Goal: Check status: Check status

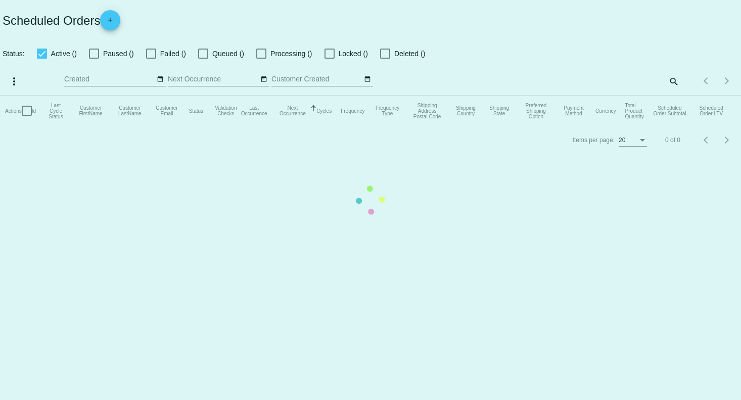
checkbox input "true"
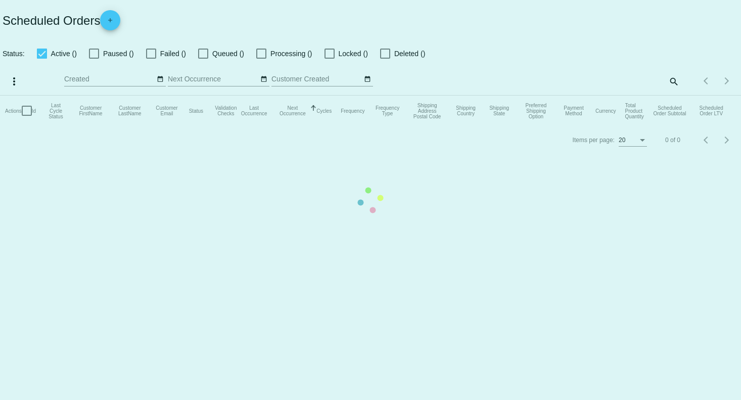
checkbox input "true"
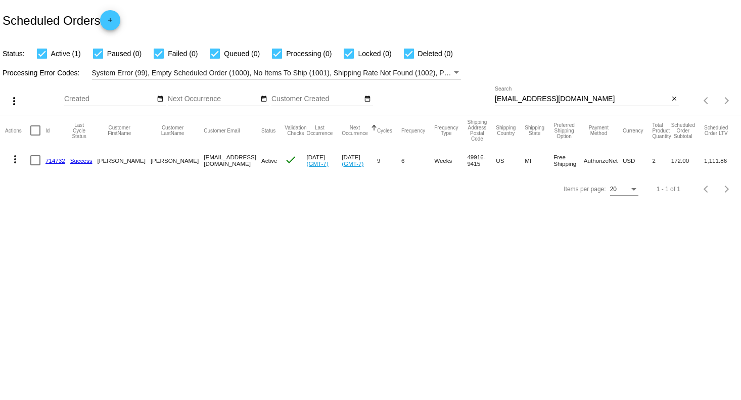
click at [674, 99] on mat-icon "close" at bounding box center [674, 99] width 7 height 8
click at [674, 99] on mat-icon "search" at bounding box center [674, 101] width 12 height 16
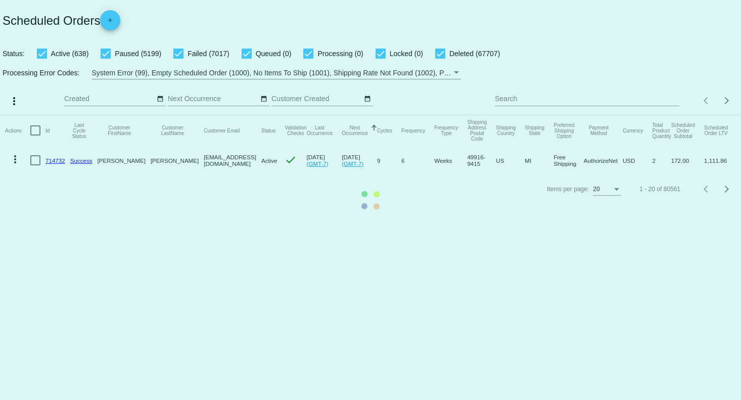
click at [534, 115] on mat-table "Actions Id Last Cycle Status Customer FirstName Customer LastName Customer Emai…" at bounding box center [370, 145] width 741 height 60
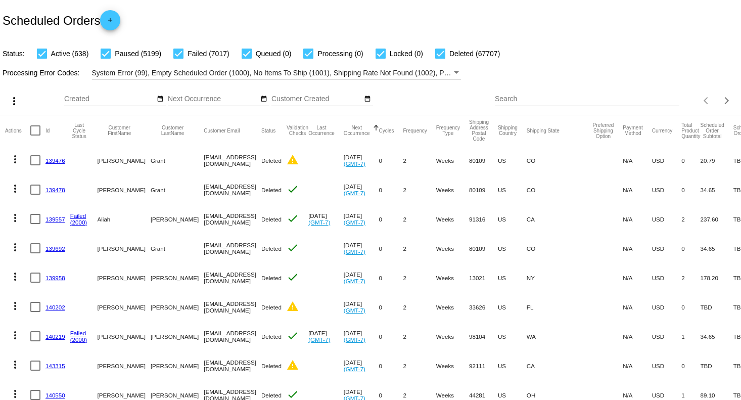
click at [532, 97] on input "Search" at bounding box center [587, 99] width 185 height 8
paste input "[EMAIL_ADDRESS][DOMAIN_NAME]"
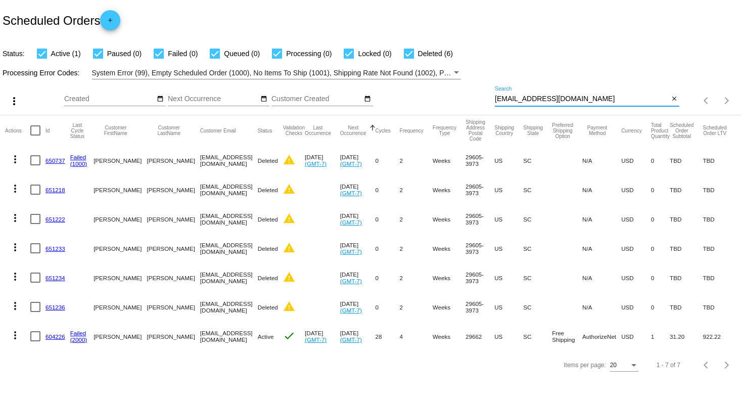
type input "[EMAIL_ADDRESS][DOMAIN_NAME]"
click at [58, 336] on link "604226" at bounding box center [56, 336] width 20 height 7
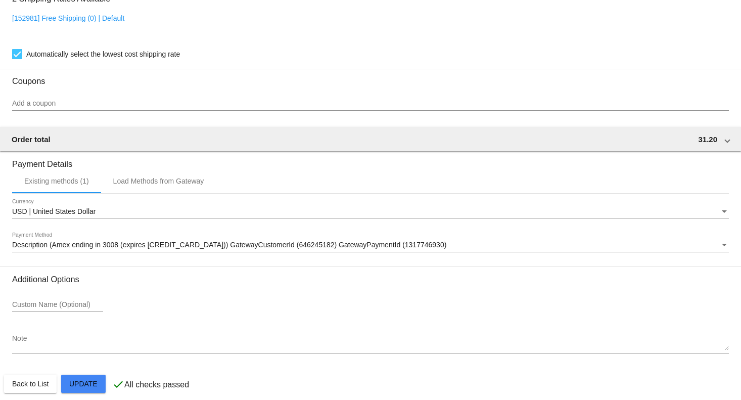
scroll to position [854, 0]
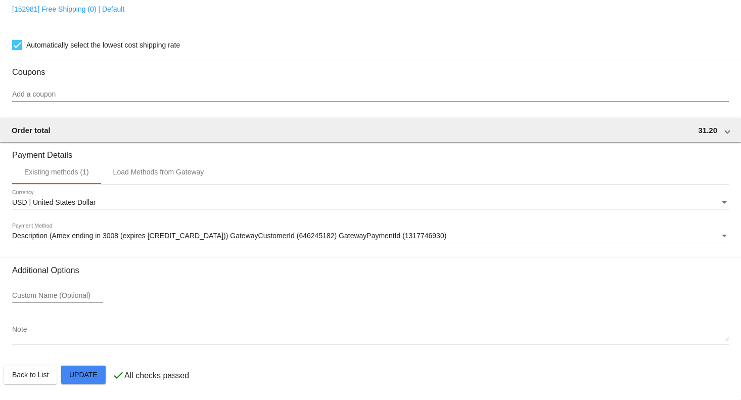
click at [174, 240] on div "Description (Amex ending in 3008 (expires [CREDIT_CARD_DATA])) GatewayCustomerI…" at bounding box center [370, 234] width 717 height 20
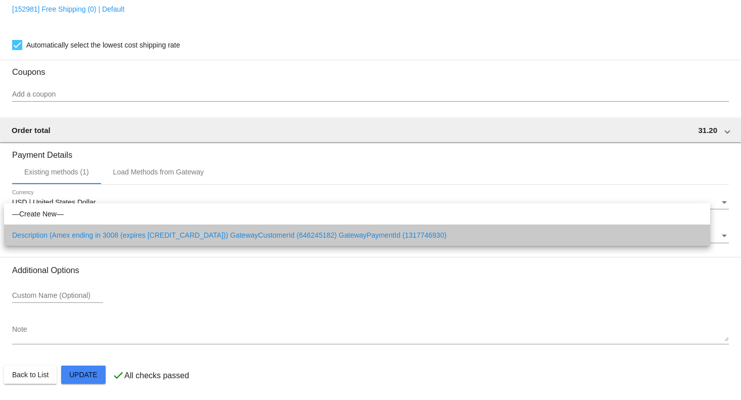
click at [174, 240] on span "Description (Amex ending in 3008 (expires [CREDIT_CARD_DATA])) GatewayCustomerI…" at bounding box center [357, 235] width 690 height 21
click at [174, 240] on div "Description (Amex ending in 3008 (expires [CREDIT_CARD_DATA])) GatewayCustomerI…" at bounding box center [370, 234] width 717 height 20
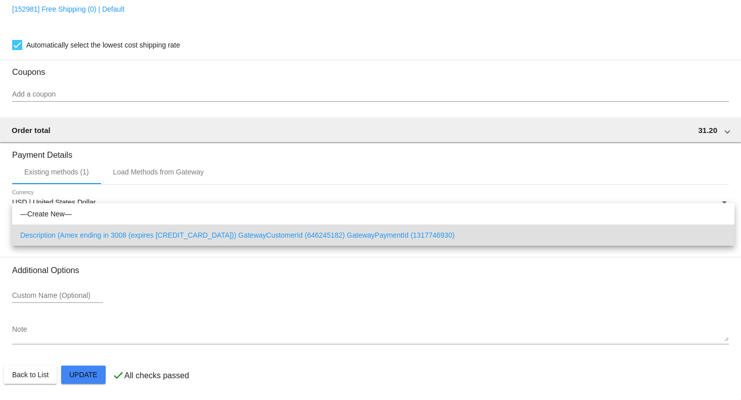
click at [193, 277] on div at bounding box center [370, 200] width 741 height 400
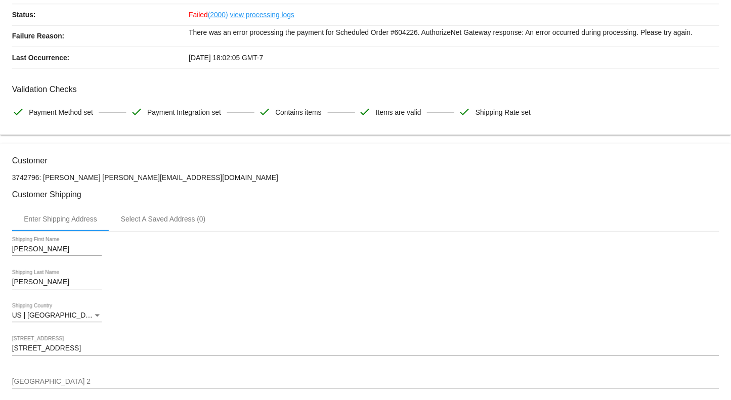
scroll to position [0, 0]
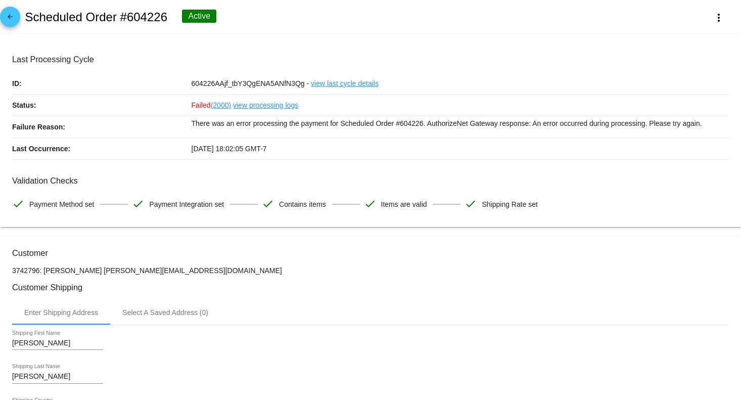
click at [251, 107] on link "view processing logs" at bounding box center [265, 105] width 65 height 21
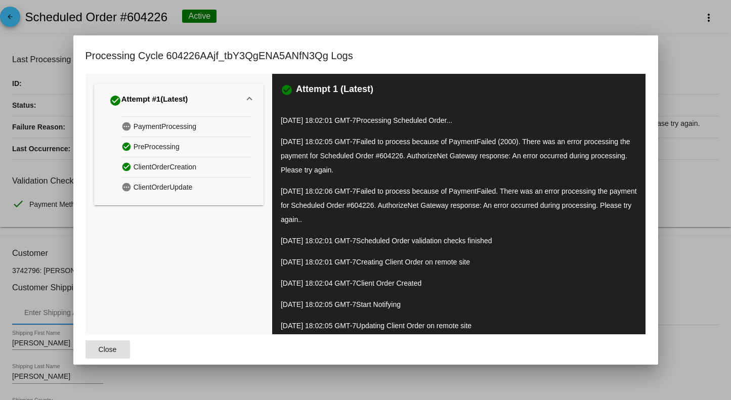
click at [448, 158] on span "Failed to process because of PaymentFailed (2000). There was an error processin…" at bounding box center [455, 156] width 349 height 36
click at [531, 241] on p "[DATE] 18:02:01 GMT-7 Scheduled Order validation checks finished" at bounding box center [459, 241] width 356 height 14
click at [696, 230] on div at bounding box center [365, 200] width 731 height 400
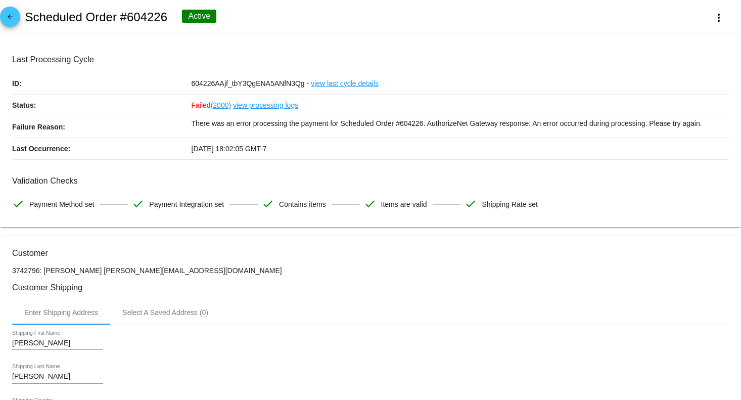
click at [271, 106] on link "view processing logs" at bounding box center [265, 105] width 65 height 21
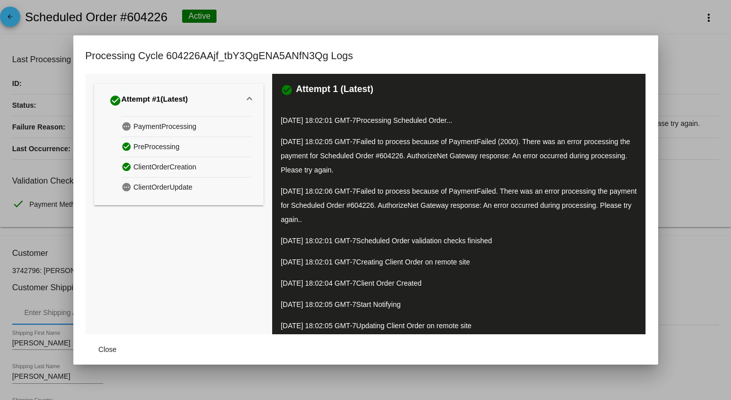
click at [560, 217] on p "[DATE] 18:02:06 GMT-7 Failed to process because of PaymentFailed. There was an …" at bounding box center [459, 205] width 356 height 42
click at [557, 272] on div "check_circle Attempt 1 (Latest) [DATE] 18:02:01 GMT-7 Processing Scheduled Orde…" at bounding box center [459, 228] width 374 height 308
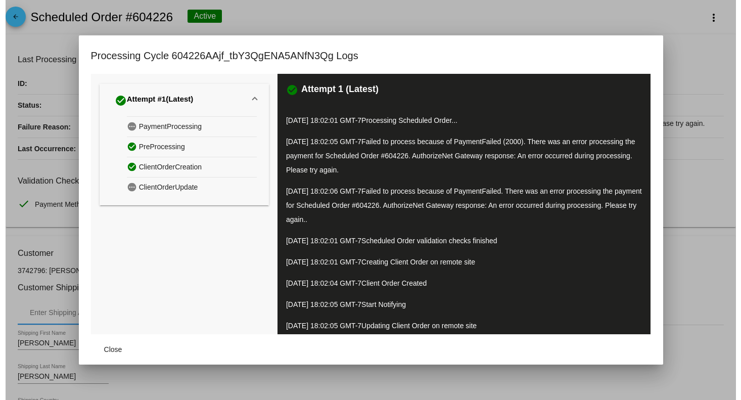
scroll to position [48, 0]
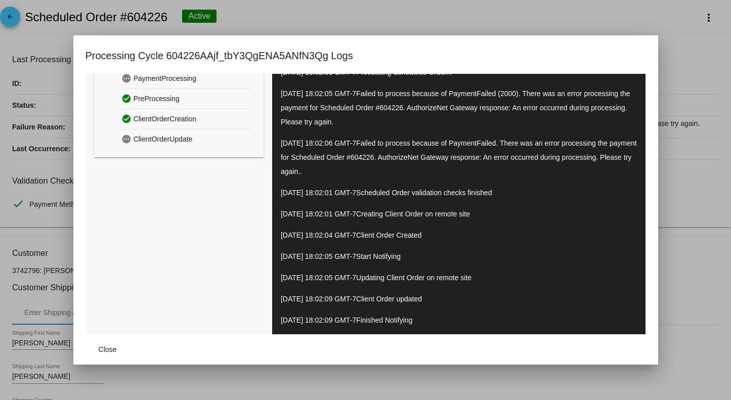
click at [672, 384] on div at bounding box center [365, 200] width 731 height 400
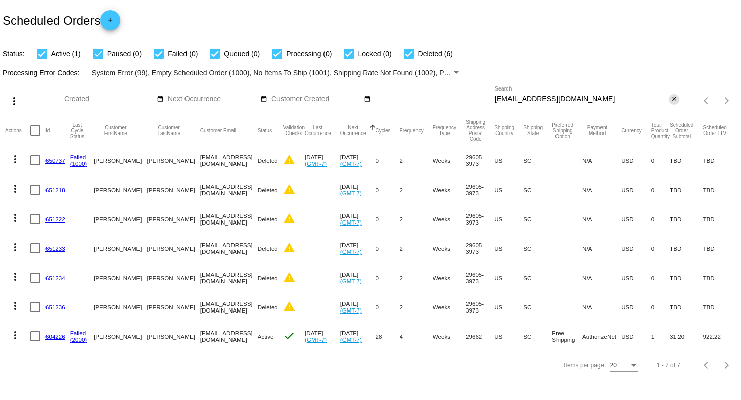
click at [677, 103] on mat-icon "close" at bounding box center [674, 99] width 7 height 8
click at [676, 107] on mat-icon "search" at bounding box center [674, 101] width 12 height 16
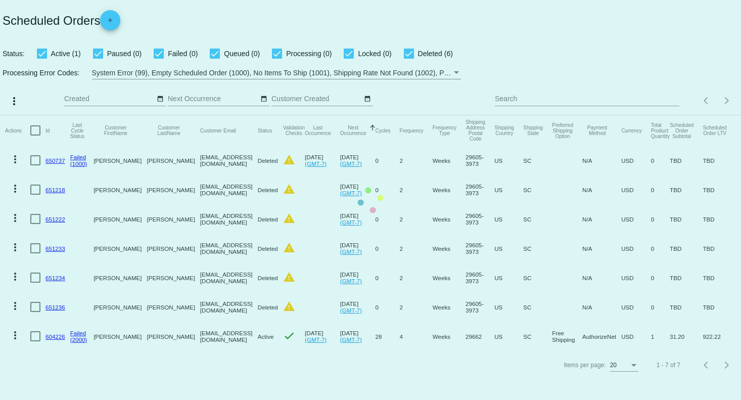
click at [510, 115] on mat-table "Actions Id Last Cycle Status Customer FirstName Customer LastName Customer Emai…" at bounding box center [370, 233] width 741 height 236
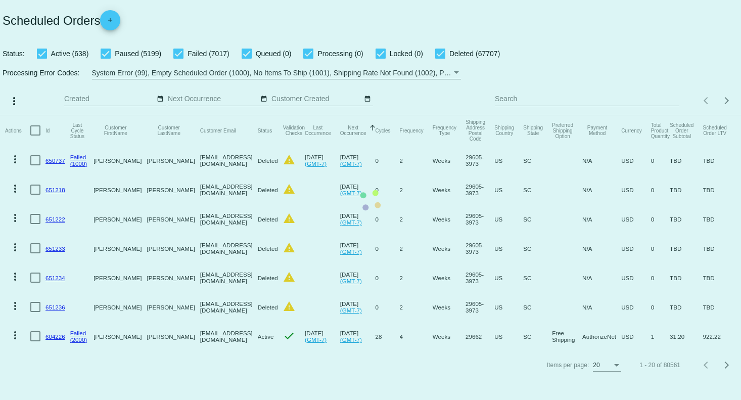
click at [510, 115] on mat-table "Actions Id Last Cycle Status Customer FirstName Customer LastName Customer Emai…" at bounding box center [370, 233] width 741 height 236
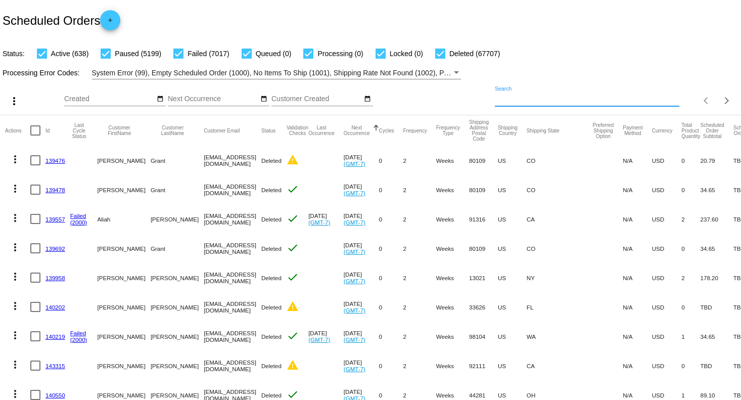
drag, startPoint x: 510, startPoint y: 103, endPoint x: 504, endPoint y: 103, distance: 6.1
click at [507, 103] on input "Search" at bounding box center [587, 99] width 185 height 8
paste input "rhgibbs@mac.com"
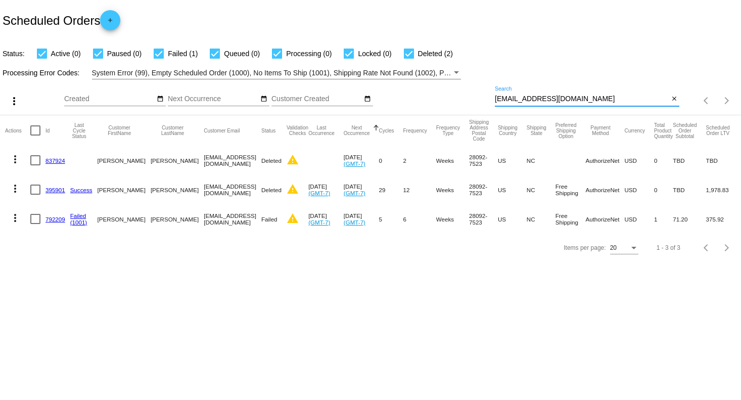
type input "rhgibbs@mac.com"
click at [52, 218] on link "792209" at bounding box center [56, 219] width 20 height 7
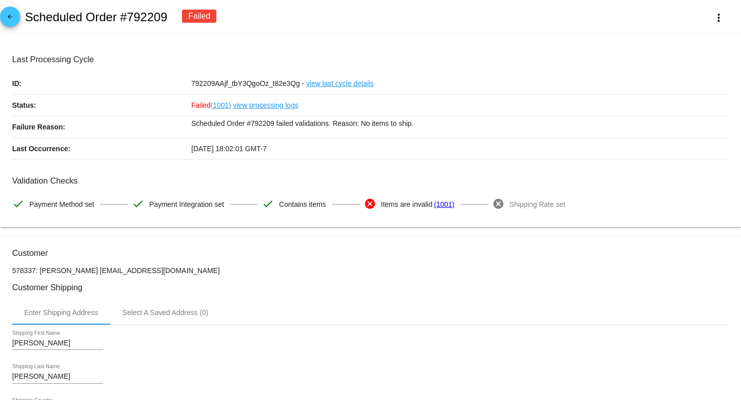
click at [619, 252] on h3 "Customer" at bounding box center [370, 253] width 717 height 10
click at [263, 103] on link "view processing logs" at bounding box center [265, 105] width 65 height 21
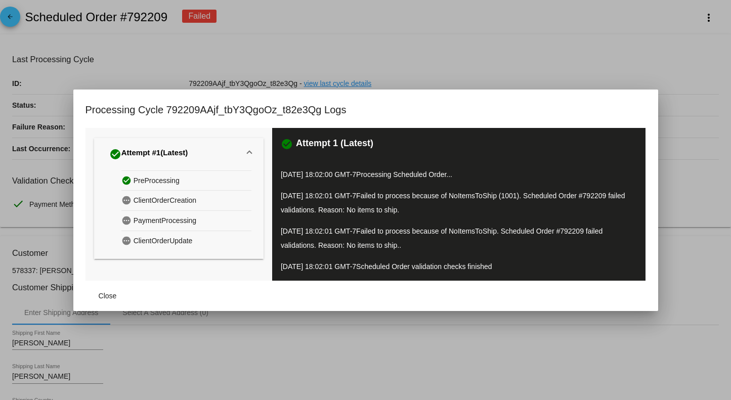
click at [474, 202] on p "08/11/2025 18:02:01 GMT-7 Failed to process because of NoItemsToShip (1001). Sc…" at bounding box center [459, 203] width 356 height 28
click at [373, 231] on span "Failed to process because of NoItemsToShip. Scheduled Order #792209 failed vali…" at bounding box center [442, 238] width 322 height 22
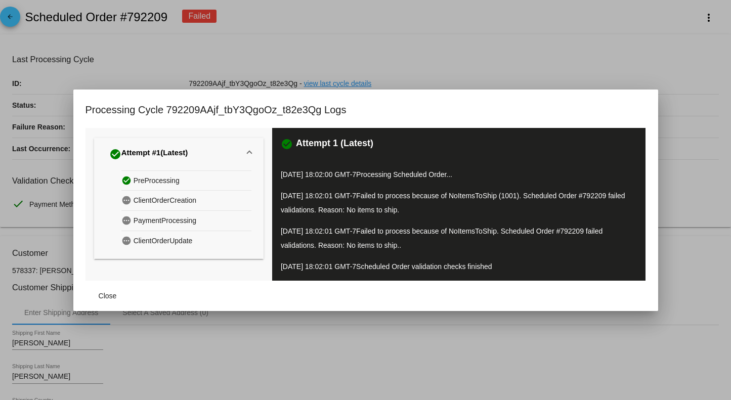
click at [373, 231] on span "Failed to process because of NoItemsToShip. Scheduled Order #792209 failed vali…" at bounding box center [442, 238] width 322 height 22
click at [610, 265] on p "[DATE] 18:02:01 GMT-7 Scheduled Order validation checks finished" at bounding box center [459, 266] width 356 height 14
click at [695, 276] on div at bounding box center [365, 200] width 731 height 400
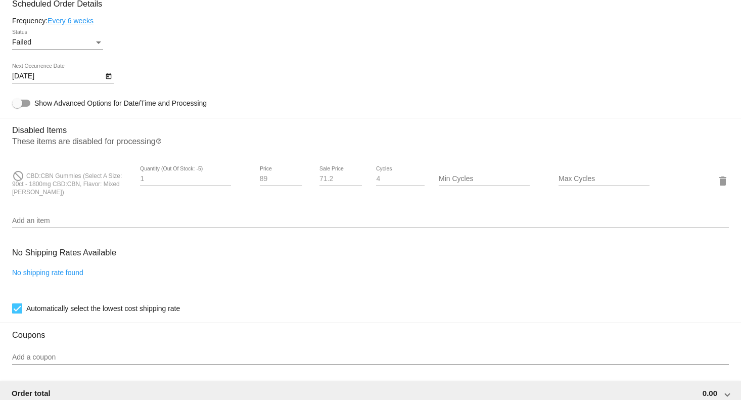
scroll to position [607, 0]
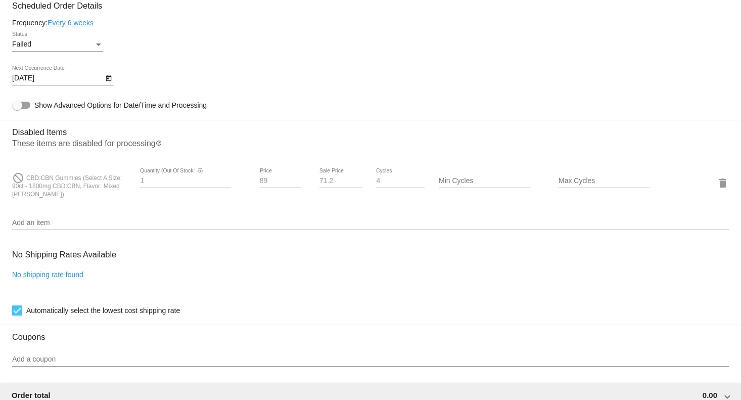
drag, startPoint x: 26, startPoint y: 181, endPoint x: 81, endPoint y: 181, distance: 54.6
click at [81, 181] on span "CBD:CBN Gummies (Select A Size: 90ct - 1800mg CBD:CBN, Flavor: Mixed Berry)" at bounding box center [67, 185] width 110 height 23
click at [66, 227] on input "Add an item" at bounding box center [370, 223] width 717 height 8
click at [29, 182] on span "CBD:CBN Gummies (Select A Size: 90ct - 1800mg CBD:CBN, Flavor: Mixed Berry)" at bounding box center [67, 185] width 110 height 23
drag, startPoint x: 26, startPoint y: 182, endPoint x: 120, endPoint y: 197, distance: 94.8
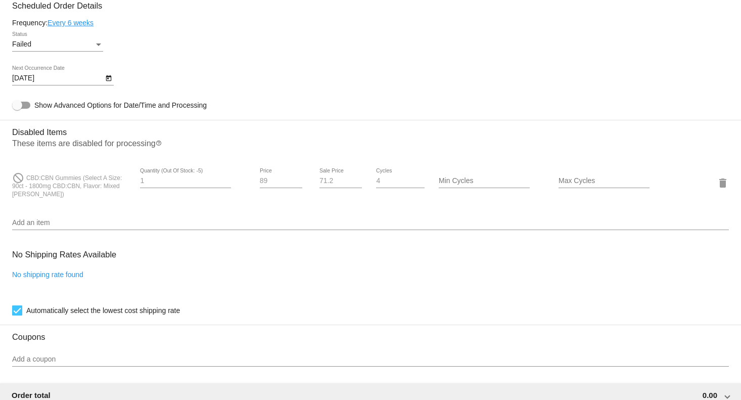
click at [120, 197] on div "do_not_disturb CBD:CBN Gummies (Select A Size: 90ct - 1800mg CBD:CBN, Flavor: M…" at bounding box center [71, 183] width 119 height 30
copy span "CBD:CBN Gummies (Select A Size: 90ct - 1800mg CBD:CBN, Flavor: Mixed Berry)"
click at [452, 102] on mat-card-content "Customer 578337: Robert H. Gibbs rhgibbs@mac.com Customer Shipping Enter Shippi…" at bounding box center [370, 129] width 717 height 977
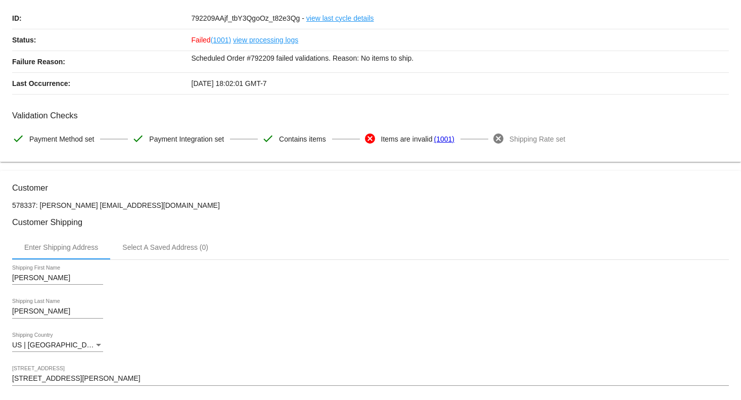
scroll to position [270, 0]
